Goal: Transaction & Acquisition: Purchase product/service

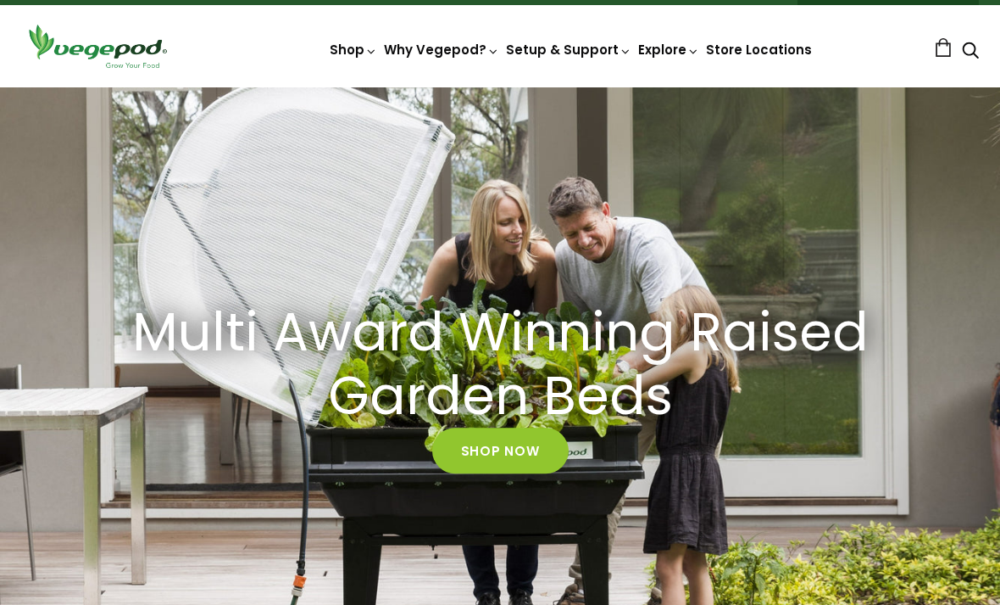
scroll to position [34, 0]
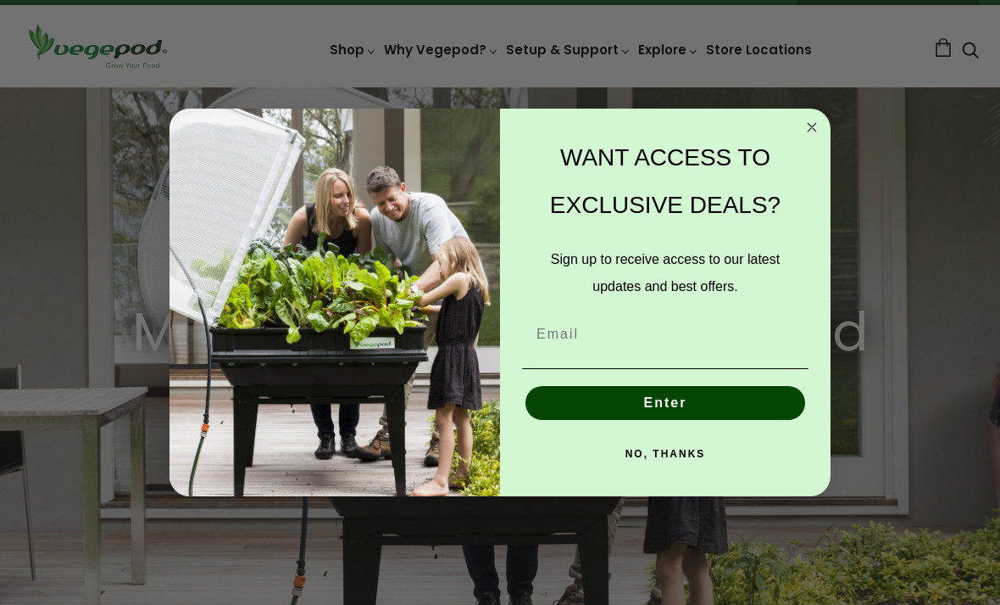
click at [811, 131] on icon "Close dialog" at bounding box center [812, 127] width 8 height 8
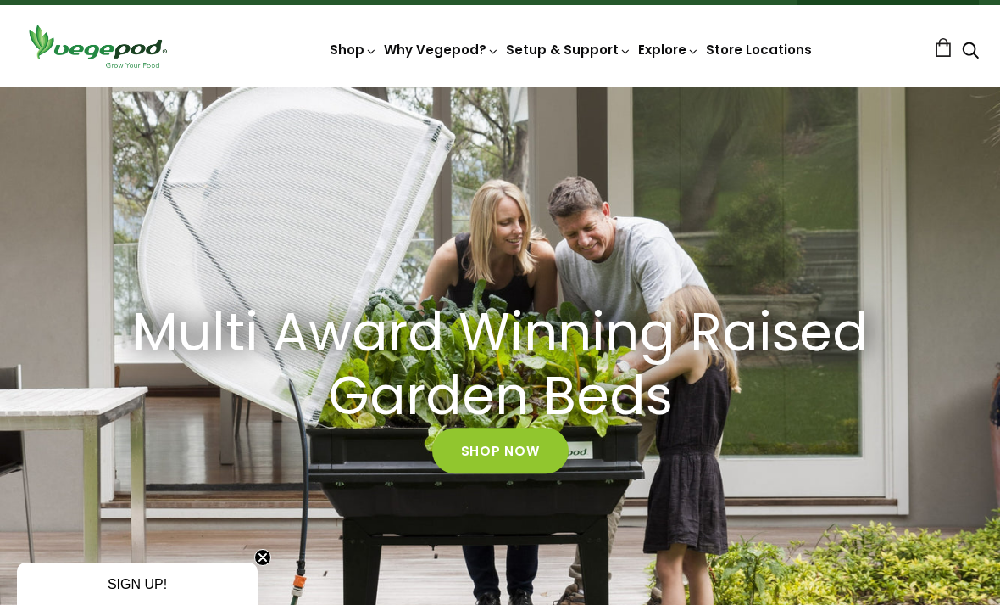
scroll to position [0, 237]
click at [500, 87] on img at bounding box center [500, 87] width 0 height 0
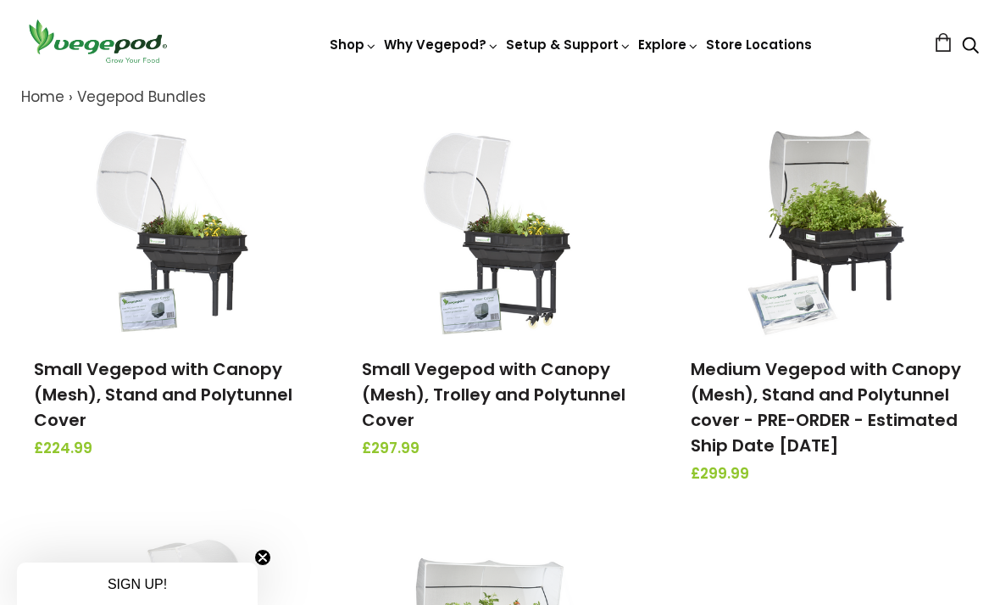
scroll to position [191, 0]
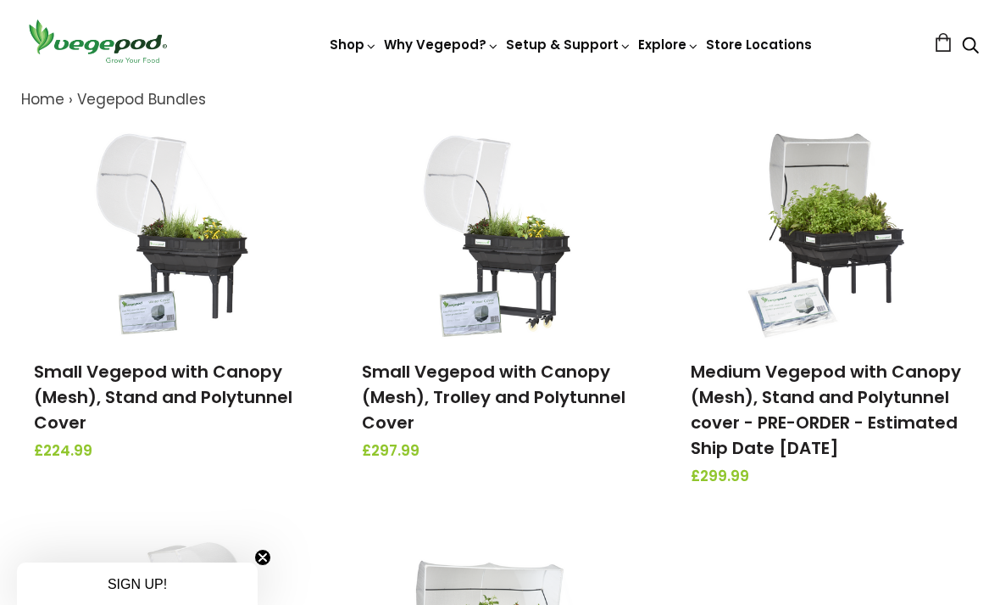
click at [223, 381] on link "Small Vegepod with Canopy (Mesh), Stand and Polytunnel Cover" at bounding box center [163, 396] width 259 height 75
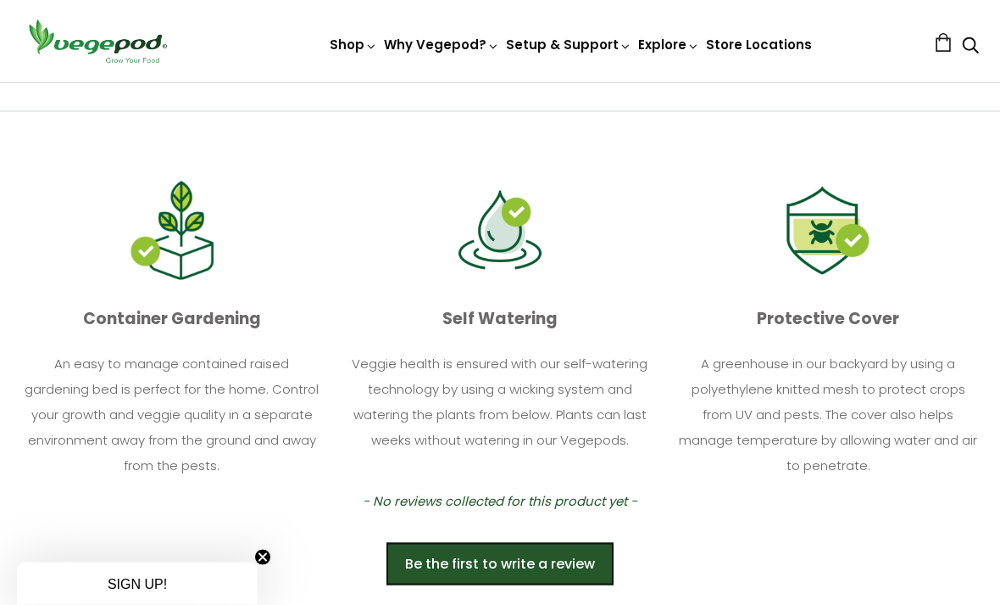
scroll to position [836, 0]
